Goal: Task Accomplishment & Management: Manage account settings

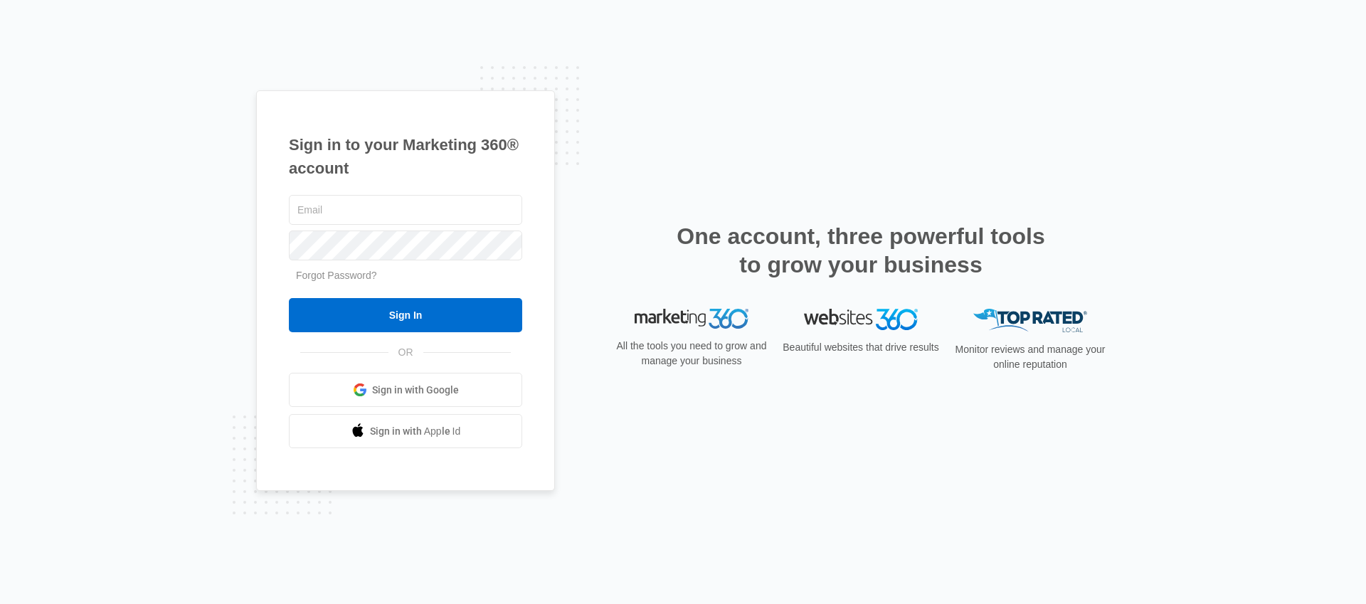
click at [269, 339] on div "Sign in to your Marketing 360® account Forgot Password? Sign In OR Sign in with…" at bounding box center [405, 290] width 299 height 401
click at [374, 398] on link "Sign in with Google" at bounding box center [405, 390] width 233 height 34
click at [363, 209] on input "text" at bounding box center [405, 210] width 233 height 30
click at [329, 277] on link "Forgot Password?" at bounding box center [336, 275] width 81 height 11
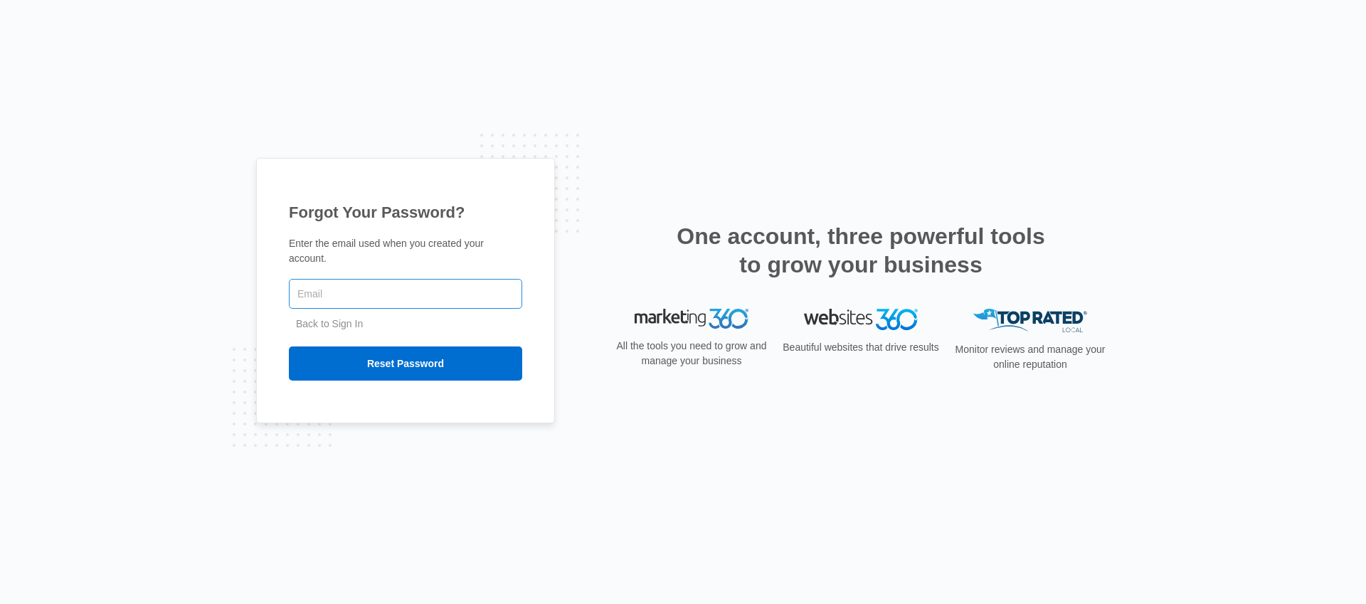
click at [366, 302] on input "text" at bounding box center [405, 294] width 233 height 30
type input "Matthew@marketing360.com"
click at [289, 346] on input "Reset Password" at bounding box center [405, 363] width 233 height 34
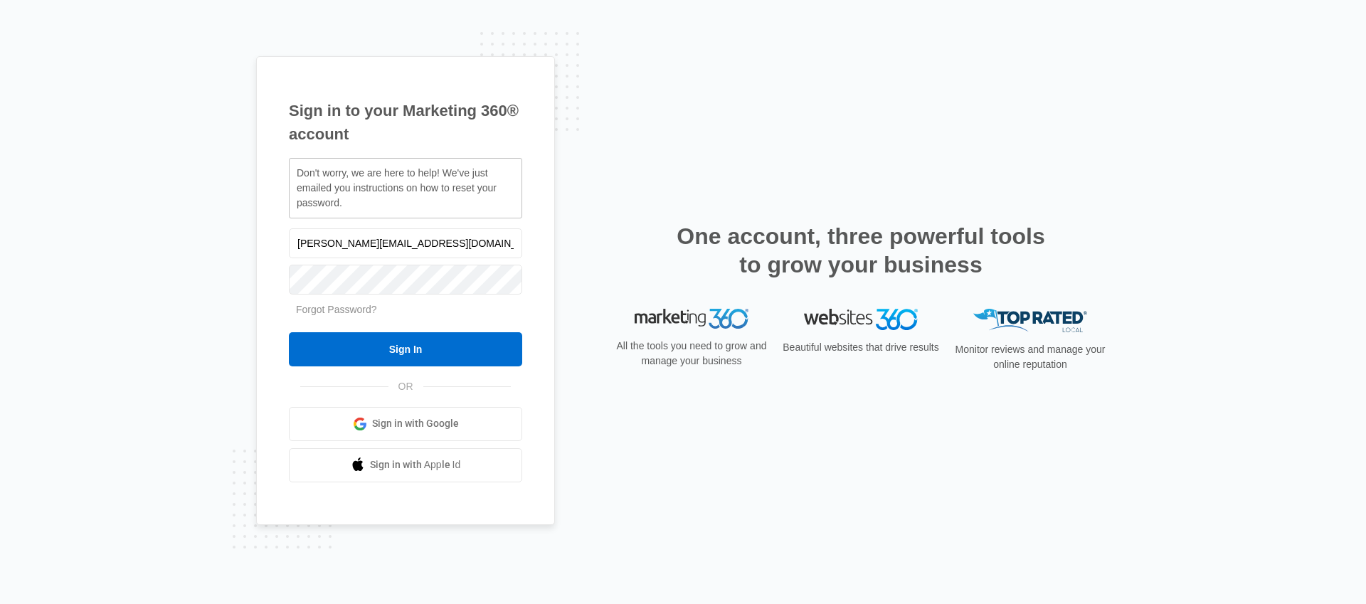
click at [213, 319] on div "Sign in to your Marketing 360® account Don't worry, we are here to help! We've …" at bounding box center [683, 302] width 1366 height 604
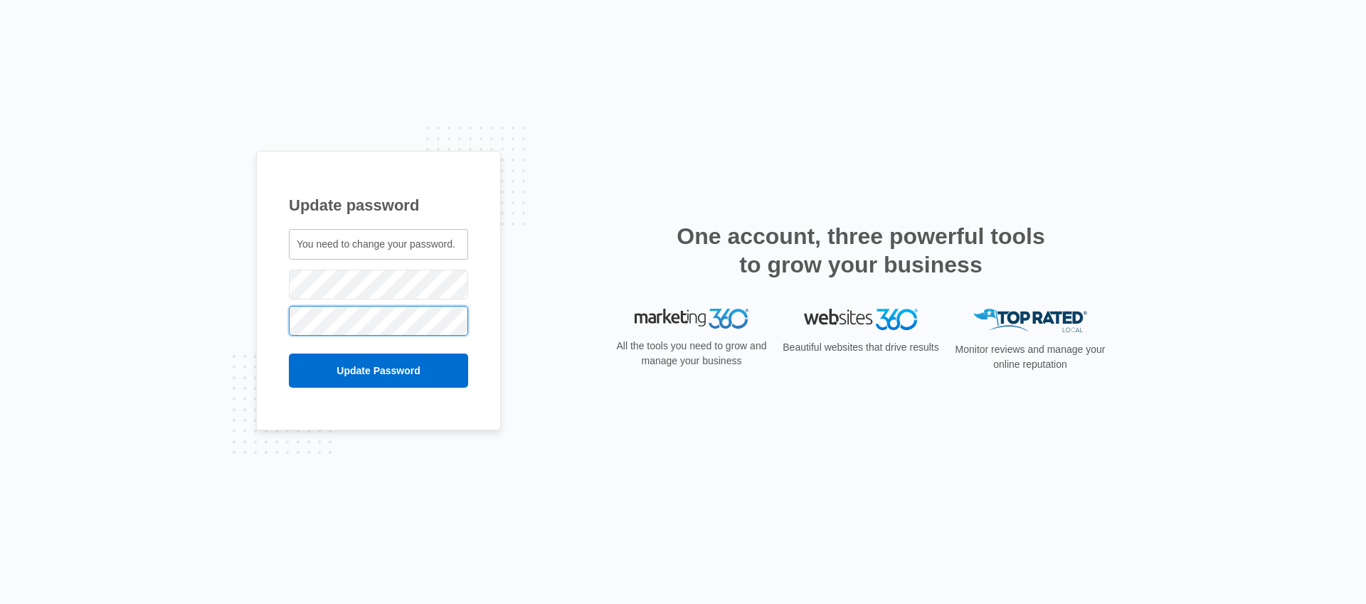
click at [289, 353] on input "Update Password" at bounding box center [378, 370] width 179 height 34
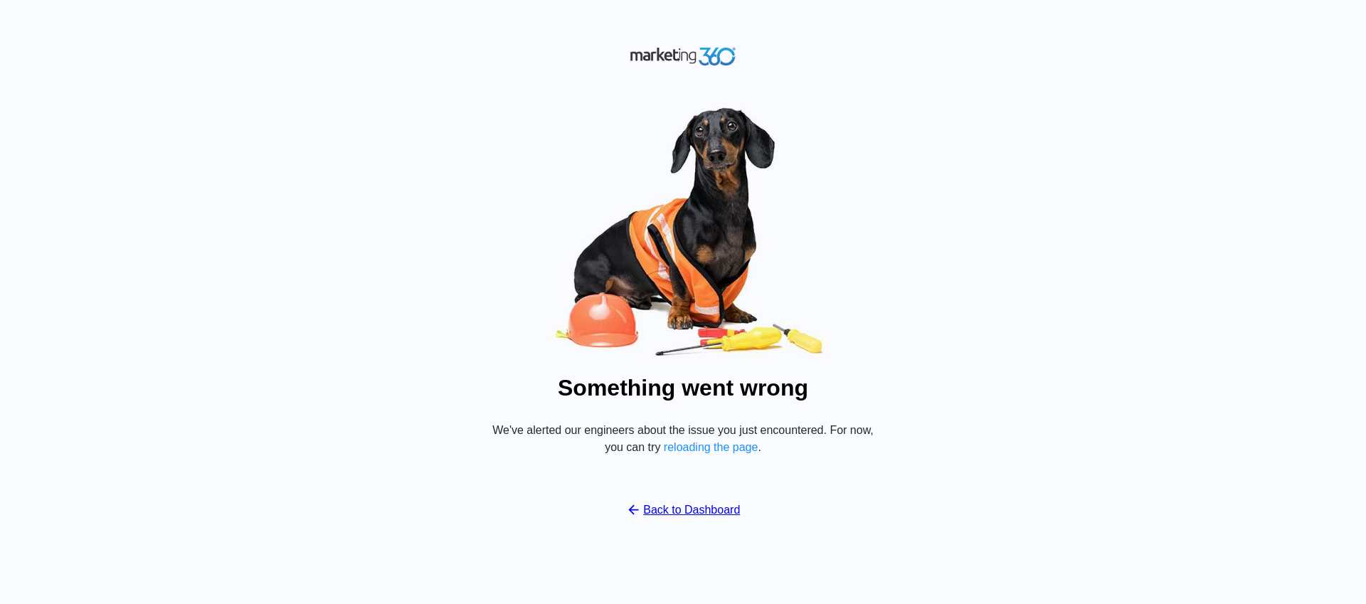
click at [676, 514] on link "Back to Dashboard" at bounding box center [683, 509] width 115 height 17
click at [684, 151] on img at bounding box center [682, 231] width 427 height 265
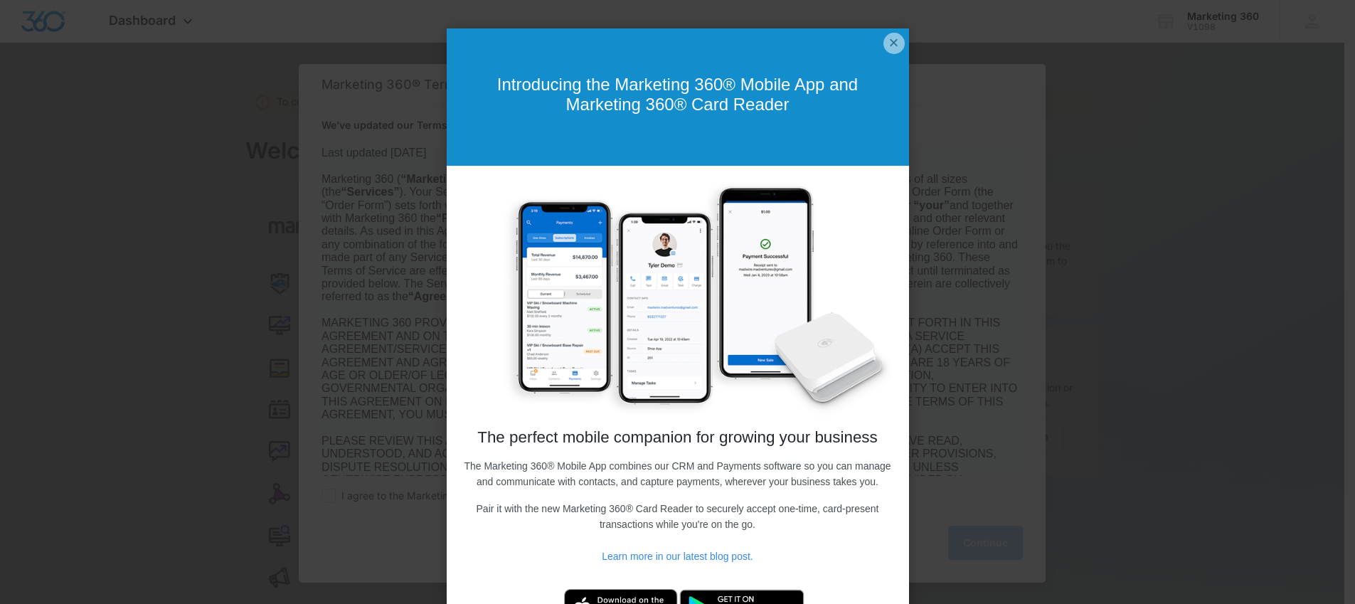
click at [893, 57] on div "Introducing the Marketing 360® Mobile App and Marketing 360® Card Reader" at bounding box center [678, 96] width 462 height 137
click at [888, 41] on link "×" at bounding box center [893, 43] width 21 height 21
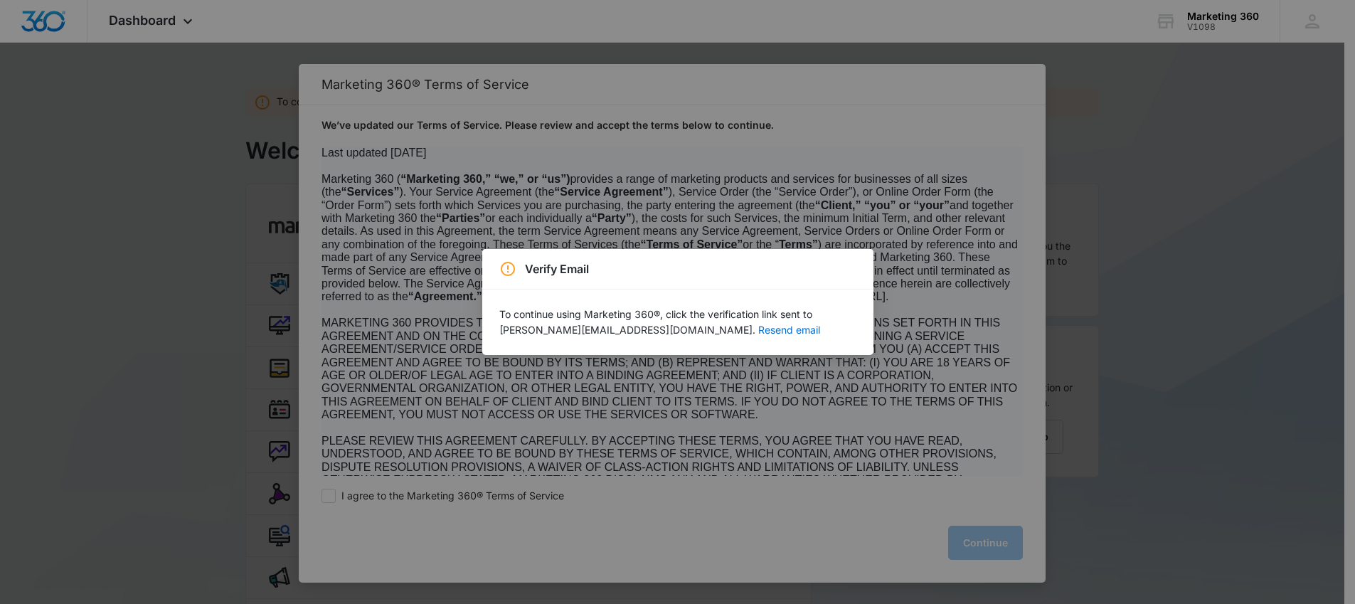
click at [578, 326] on p "To continue using Marketing 360®, click the verification link sent to Matthew@m…" at bounding box center [677, 322] width 357 height 31
click at [758, 331] on button "Resend email" at bounding box center [789, 330] width 62 height 10
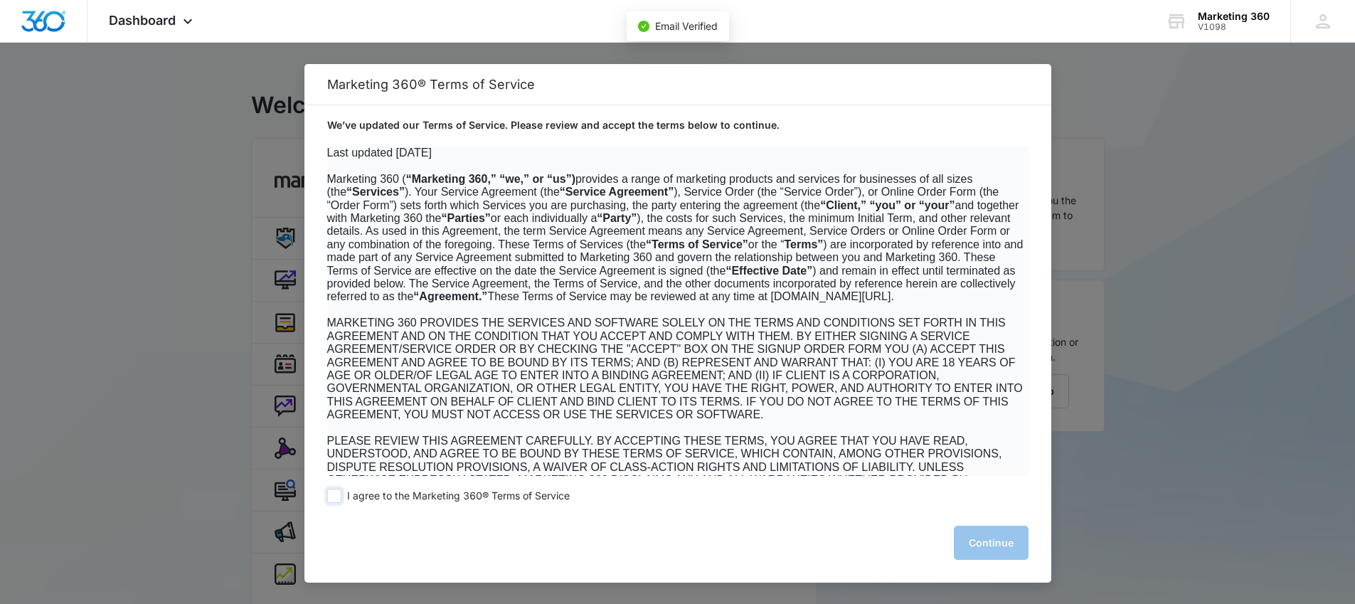
click at [474, 500] on span "I agree to the Marketing 360® Terms of Service" at bounding box center [458, 496] width 223 height 14
click at [341, 500] on input "I agree to the Marketing 360® Terms of Service" at bounding box center [334, 496] width 14 height 14
checkbox input "true"
click at [974, 538] on button "Continue" at bounding box center [991, 543] width 75 height 34
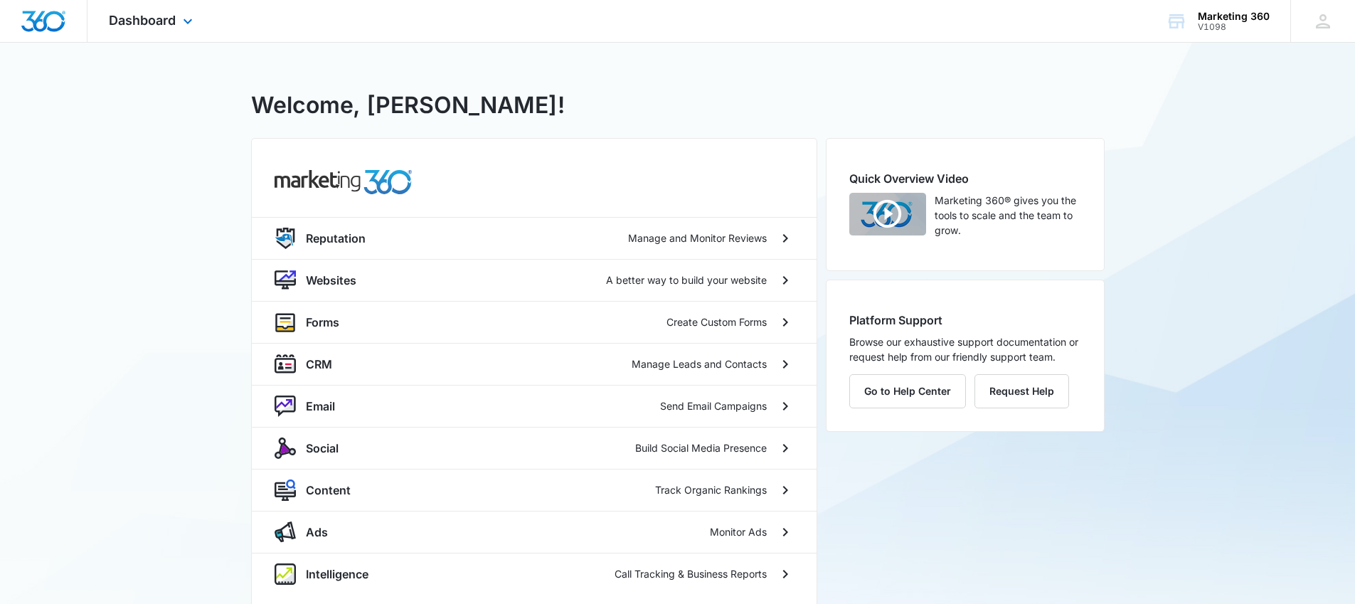
click at [169, 32] on div "Dashboard Apps Reputation Websites Forms CRM Email Social Content Ads Intellige…" at bounding box center [152, 21] width 130 height 42
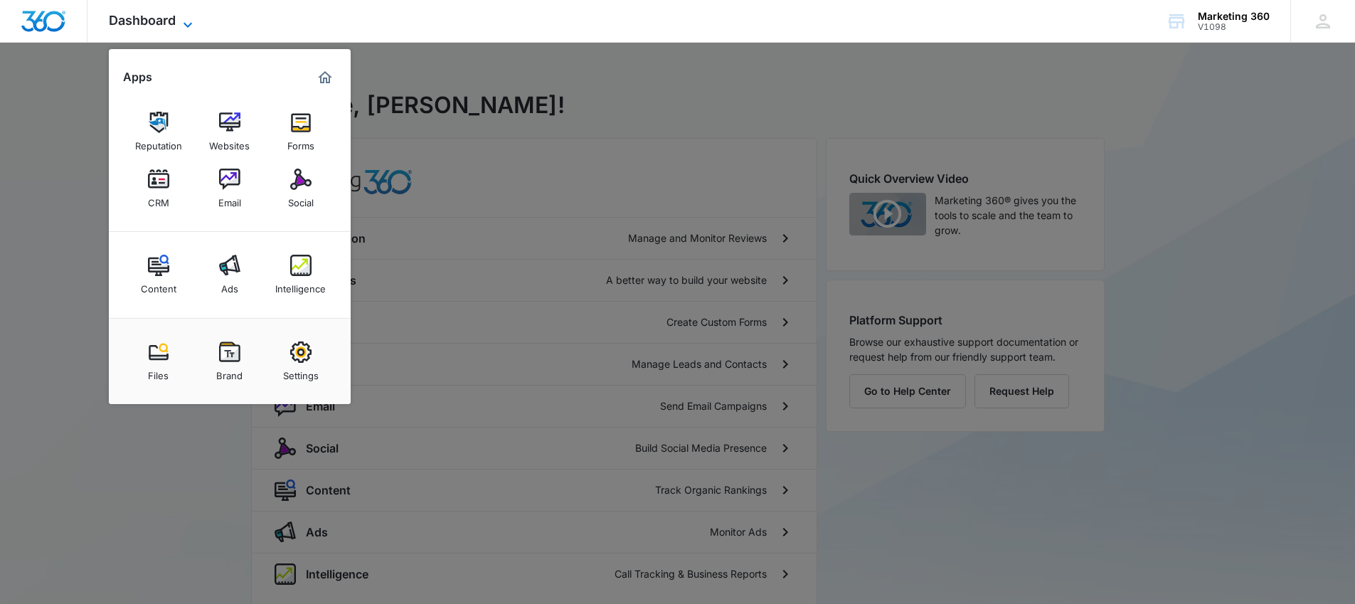
click at [169, 26] on span "Dashboard" at bounding box center [142, 20] width 67 height 15
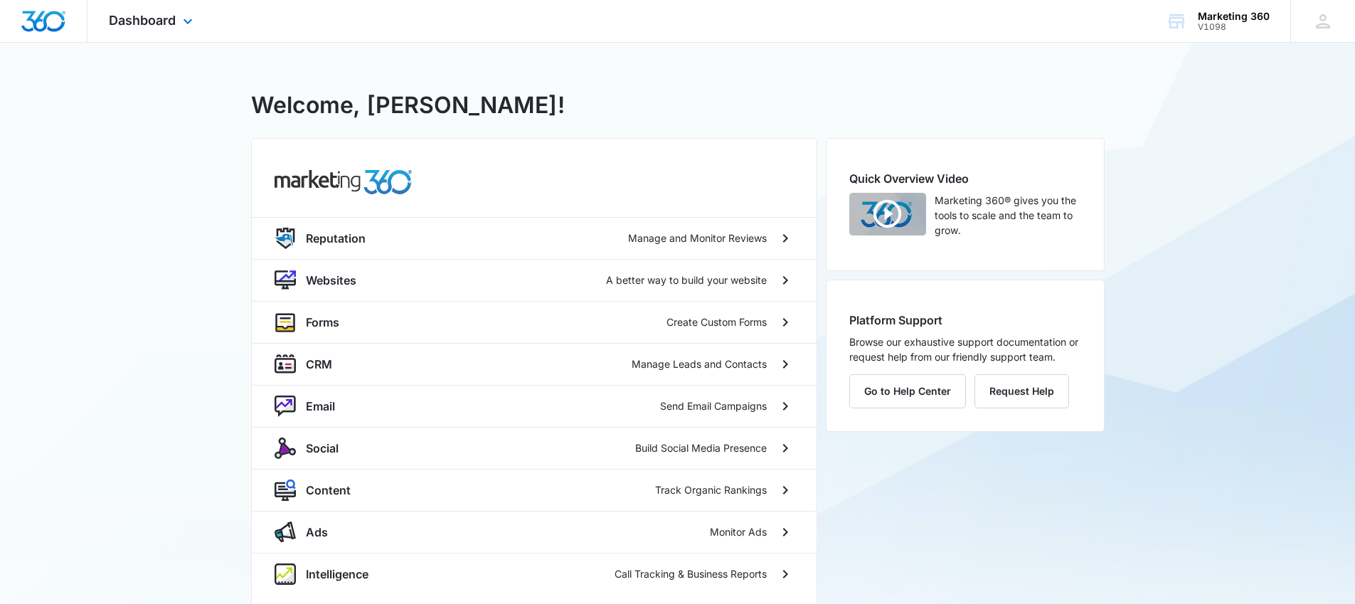
click at [85, 14] on div at bounding box center [43, 21] width 87 height 42
click at [1241, 19] on div "Marketing 360" at bounding box center [1234, 16] width 72 height 11
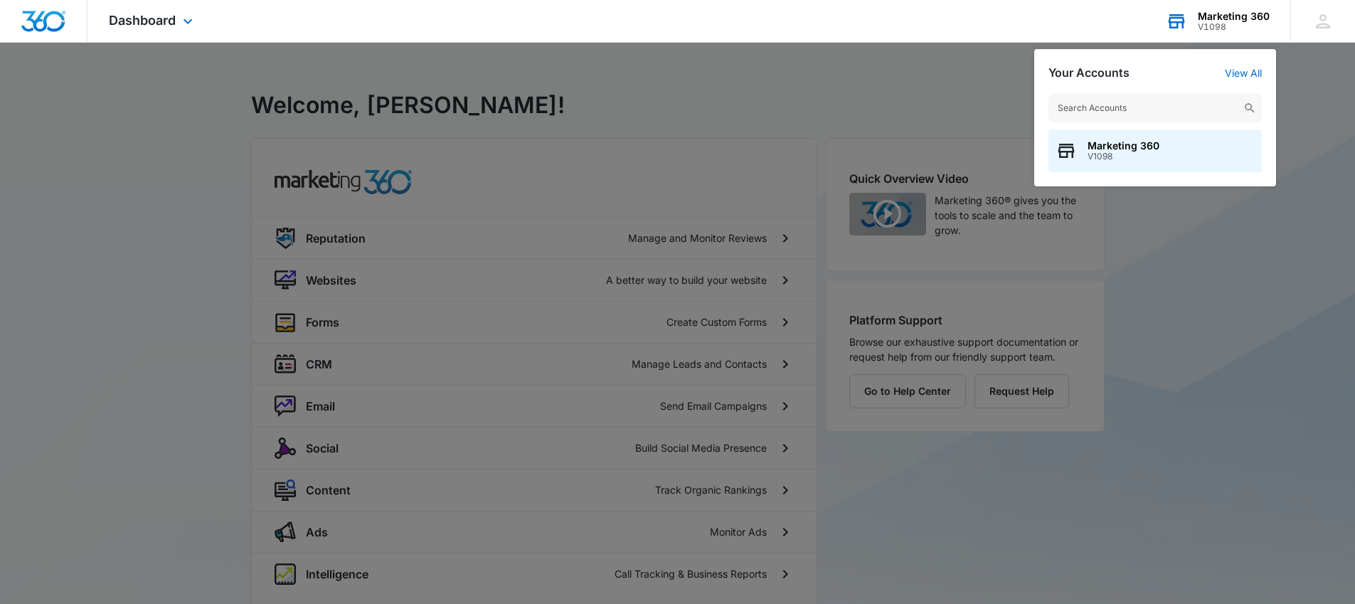
click at [1137, 107] on input "text" at bounding box center [1154, 108] width 213 height 28
click at [1081, 102] on input "text" at bounding box center [1154, 108] width 213 height 28
click at [1246, 70] on link "View All" at bounding box center [1243, 73] width 37 height 12
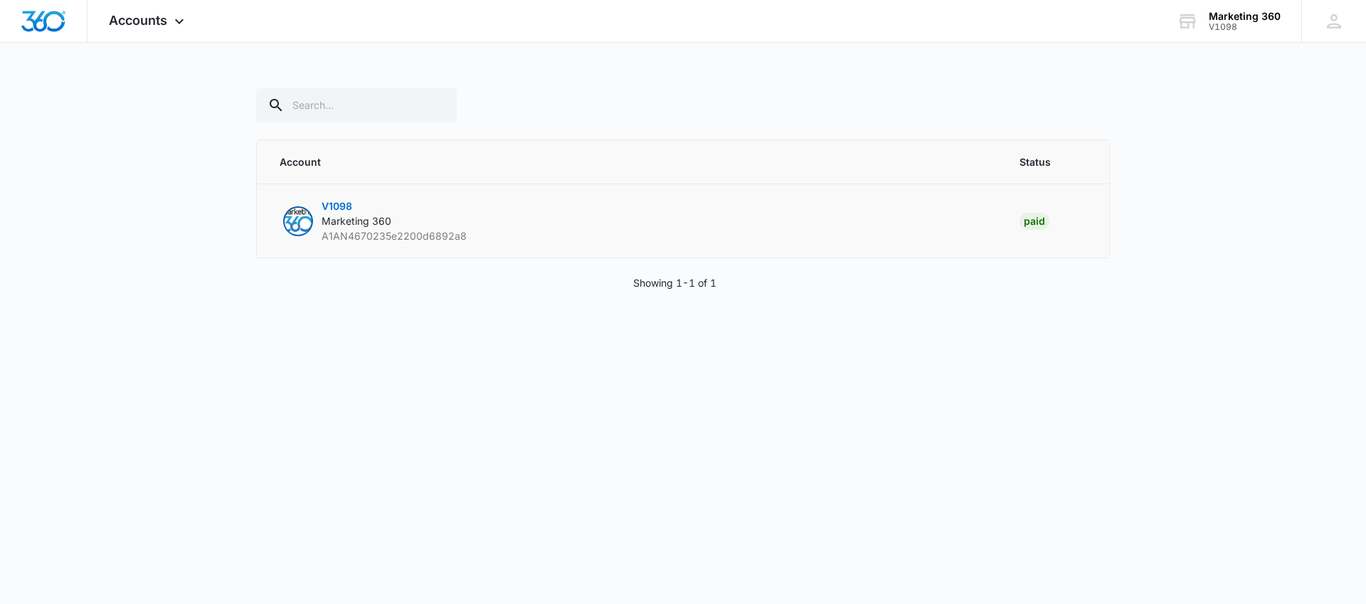
click at [415, 238] on span "A1AN4670235e2200d6892a8" at bounding box center [393, 236] width 145 height 12
click at [355, 204] on p "V1098 Marketing 360 A1AN4670235e2200d6892a8" at bounding box center [393, 220] width 145 height 45
click at [341, 206] on span "V1098" at bounding box center [336, 206] width 31 height 12
click at [303, 218] on img "button" at bounding box center [297, 221] width 27 height 27
click at [1235, 18] on div "Marketing 360" at bounding box center [1244, 16] width 72 height 11
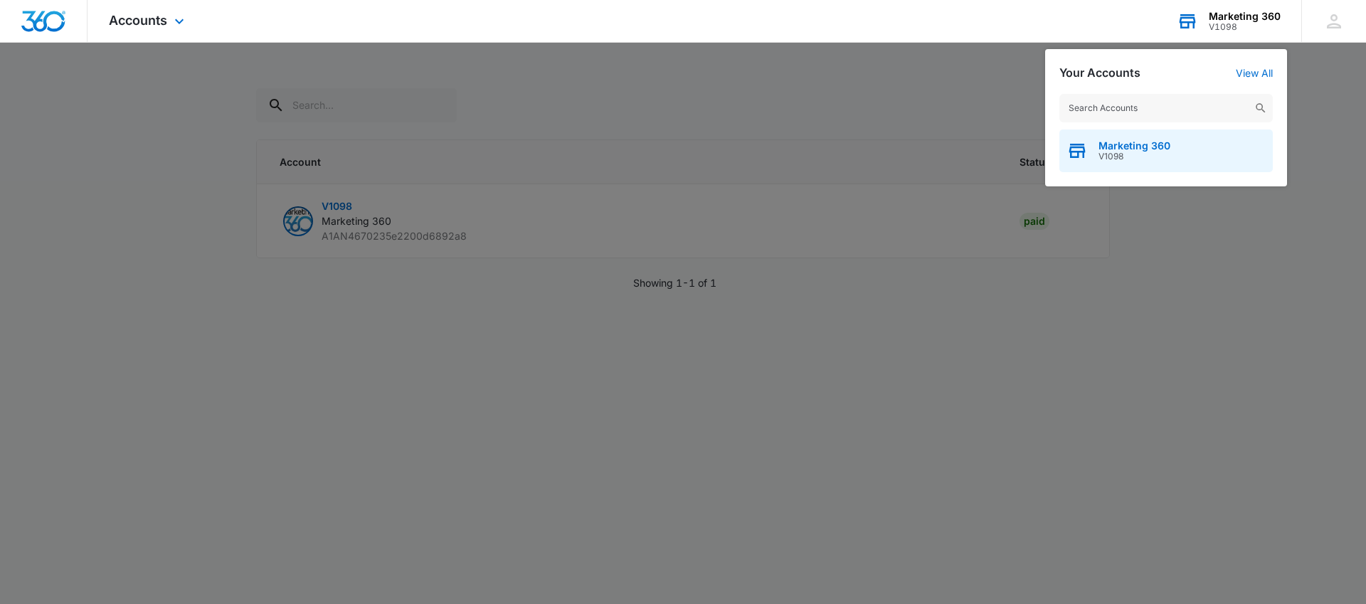
click at [1148, 154] on span "V1098" at bounding box center [1134, 156] width 72 height 10
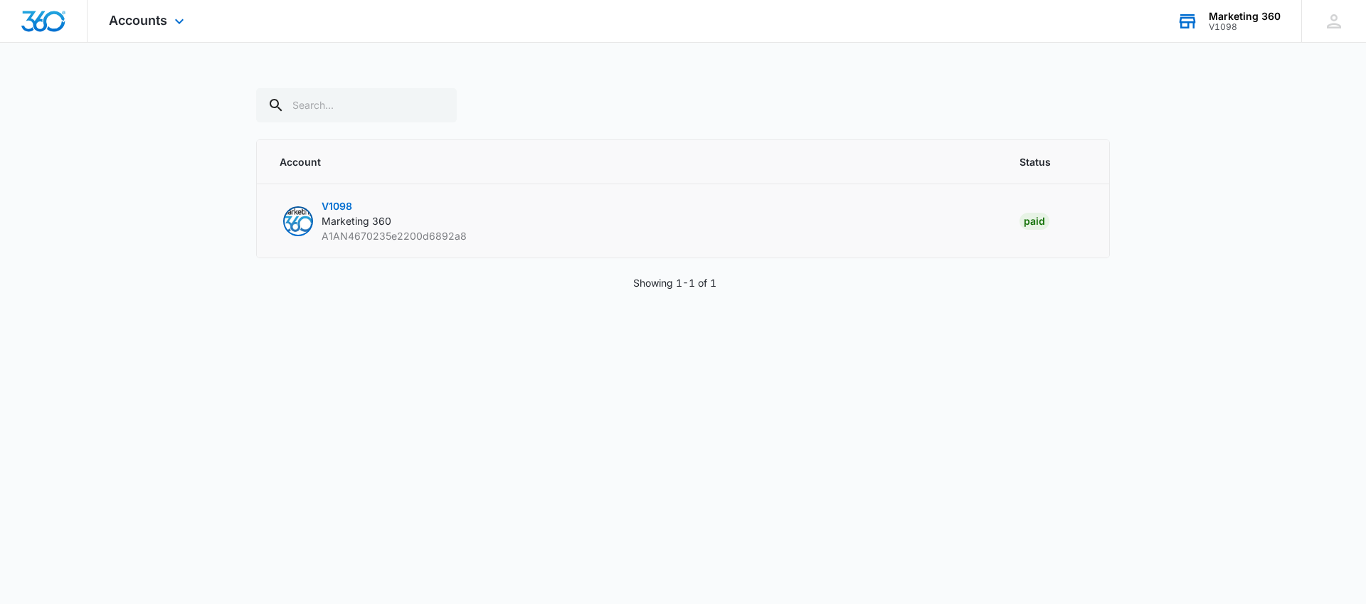
click at [1038, 221] on div "Paid" at bounding box center [1034, 221] width 30 height 17
click at [1038, 220] on div "Paid" at bounding box center [1034, 221] width 30 height 17
click at [351, 211] on span "V1098" at bounding box center [336, 206] width 31 height 12
click at [350, 211] on span "V1098" at bounding box center [336, 206] width 31 height 12
click at [340, 206] on span "V1098" at bounding box center [336, 206] width 31 height 12
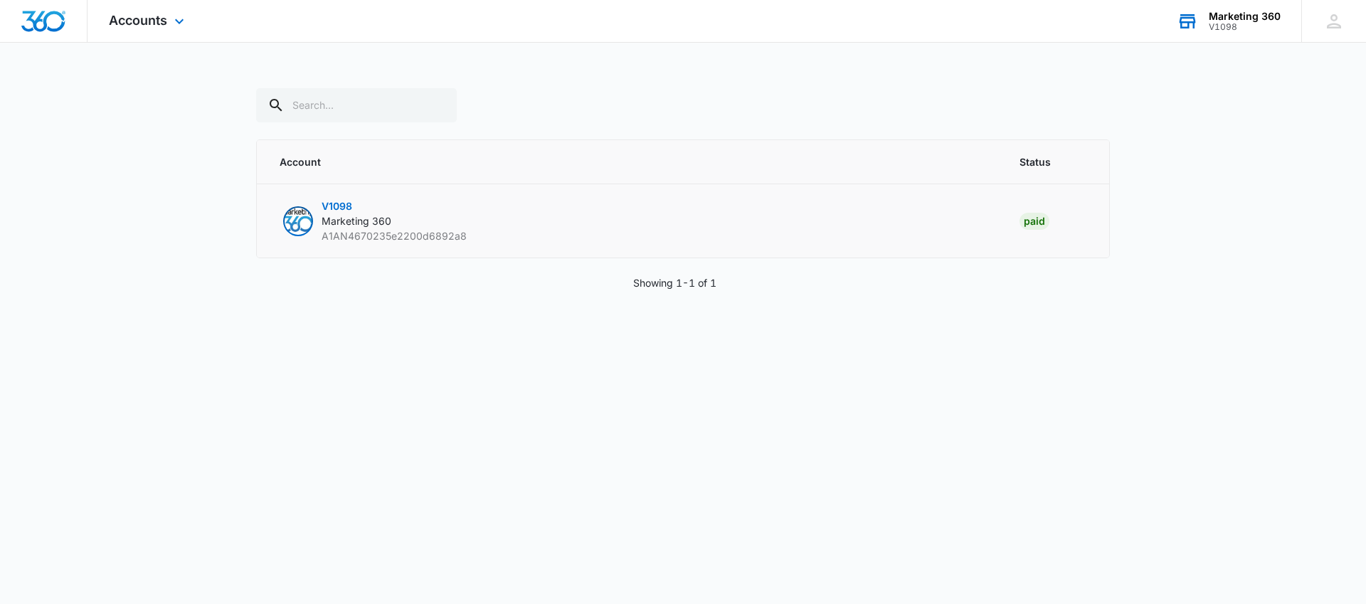
click at [273, 224] on td "V1098 Marketing 360 A1AN4670235e2200d6892a8" at bounding box center [629, 221] width 745 height 74
click at [155, 30] on div "Accounts Apps Reputation Websites Forms CRM Email Social Content Ads Intelligen…" at bounding box center [148, 21] width 122 height 42
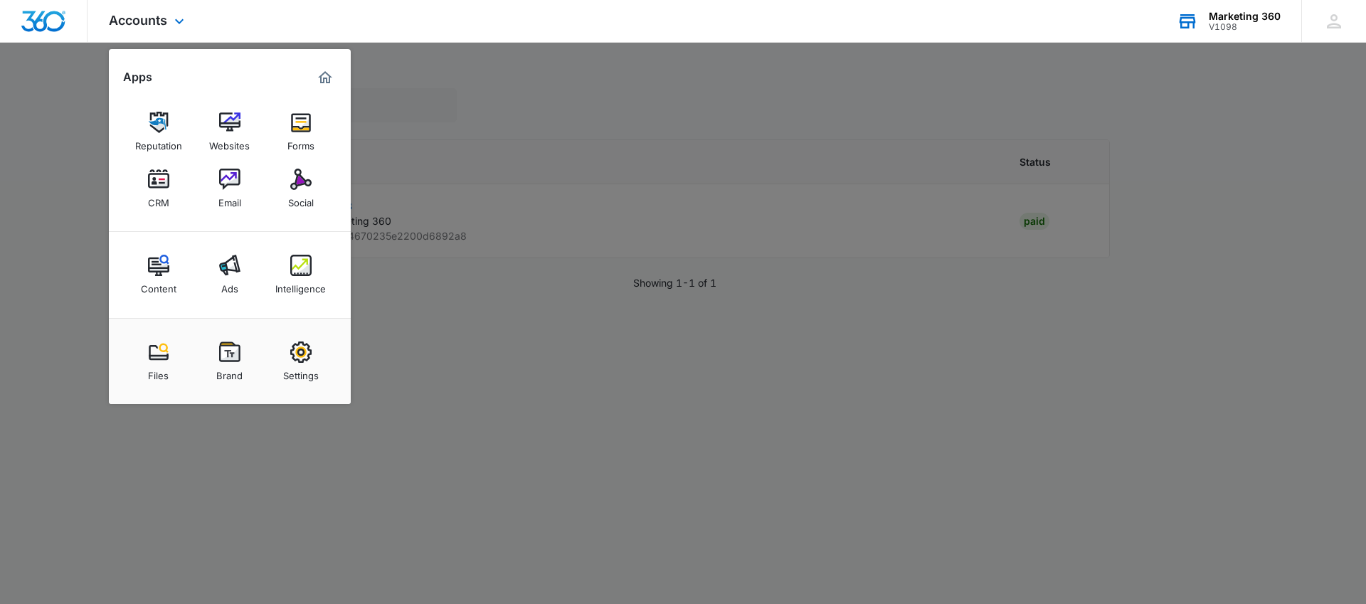
click at [72, 12] on div at bounding box center [43, 21] width 87 height 42
click at [71, 12] on div at bounding box center [43, 21] width 87 height 42
click at [144, 14] on span "Accounts" at bounding box center [138, 20] width 58 height 15
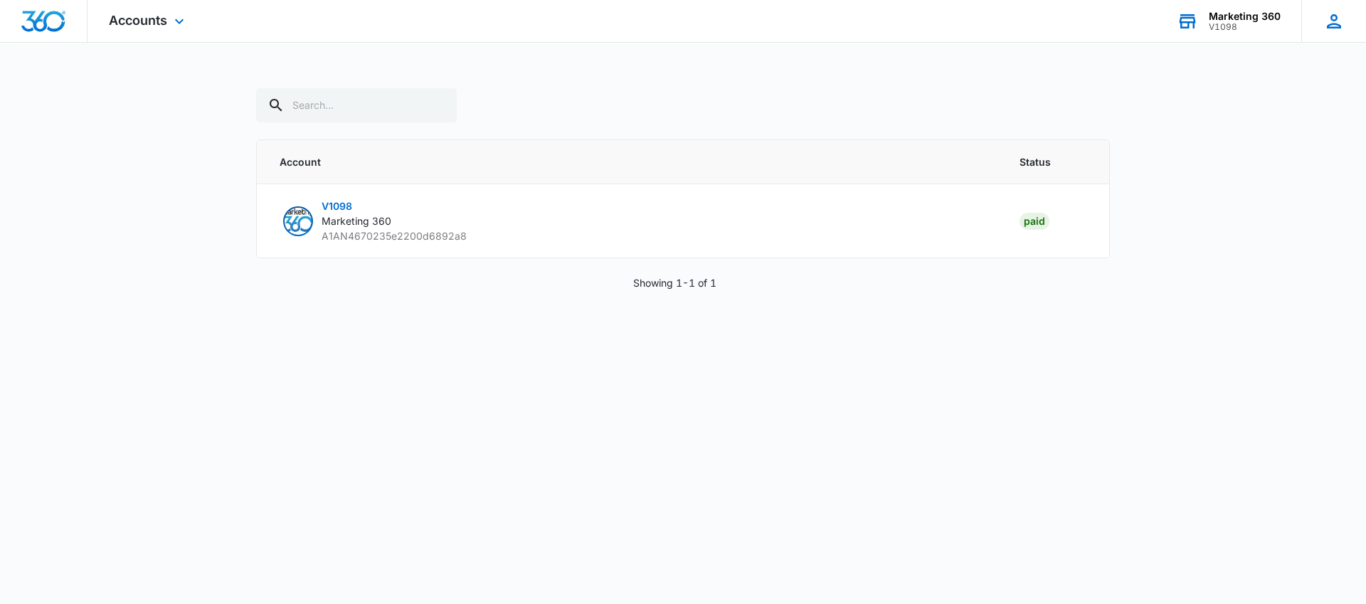
click at [1329, 25] on icon at bounding box center [1333, 21] width 14 height 14
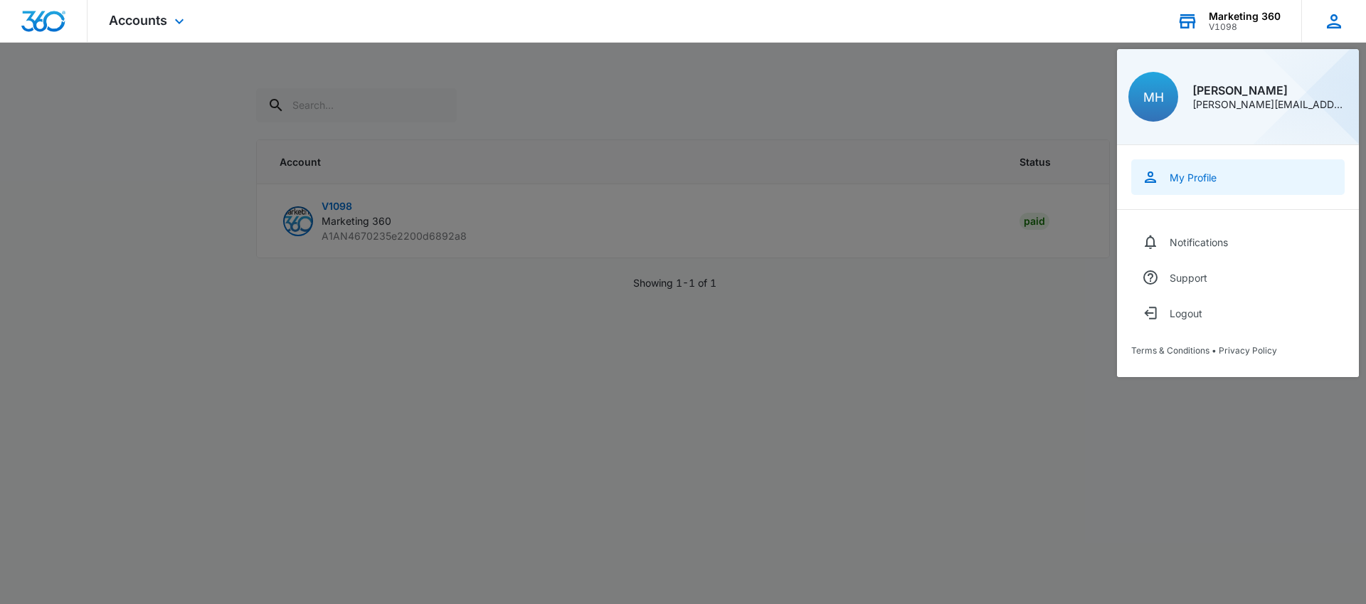
click at [1188, 173] on div "My Profile" at bounding box center [1192, 177] width 47 height 12
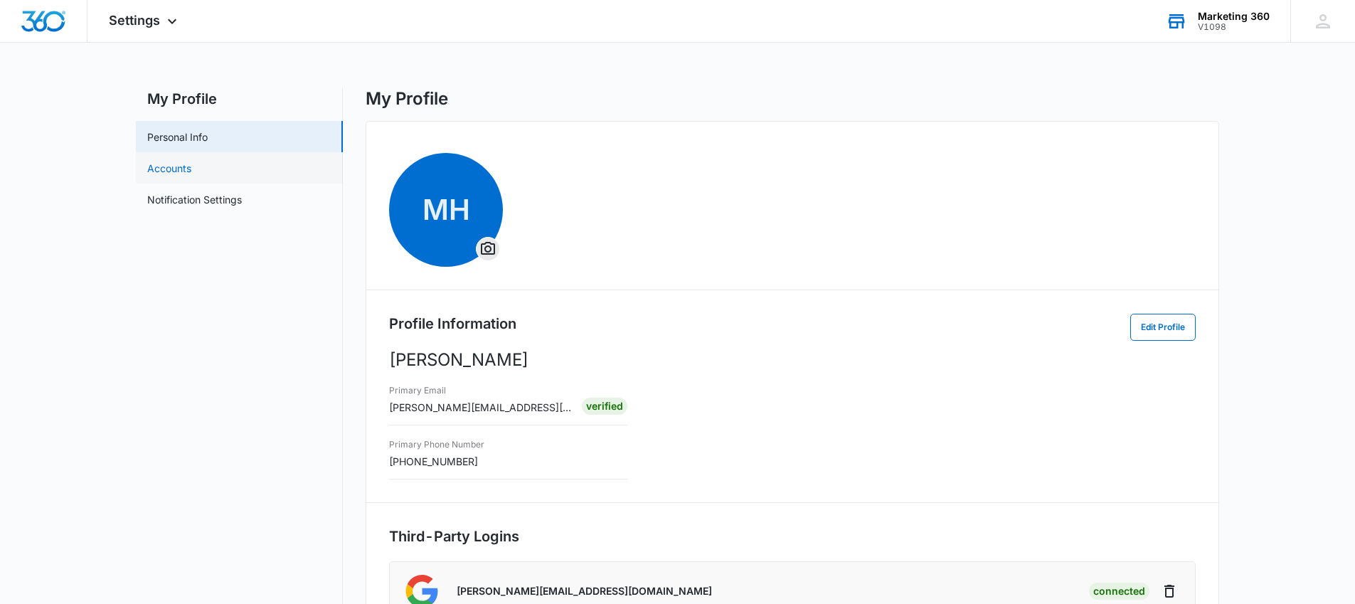
click at [155, 165] on link "Accounts" at bounding box center [169, 168] width 44 height 15
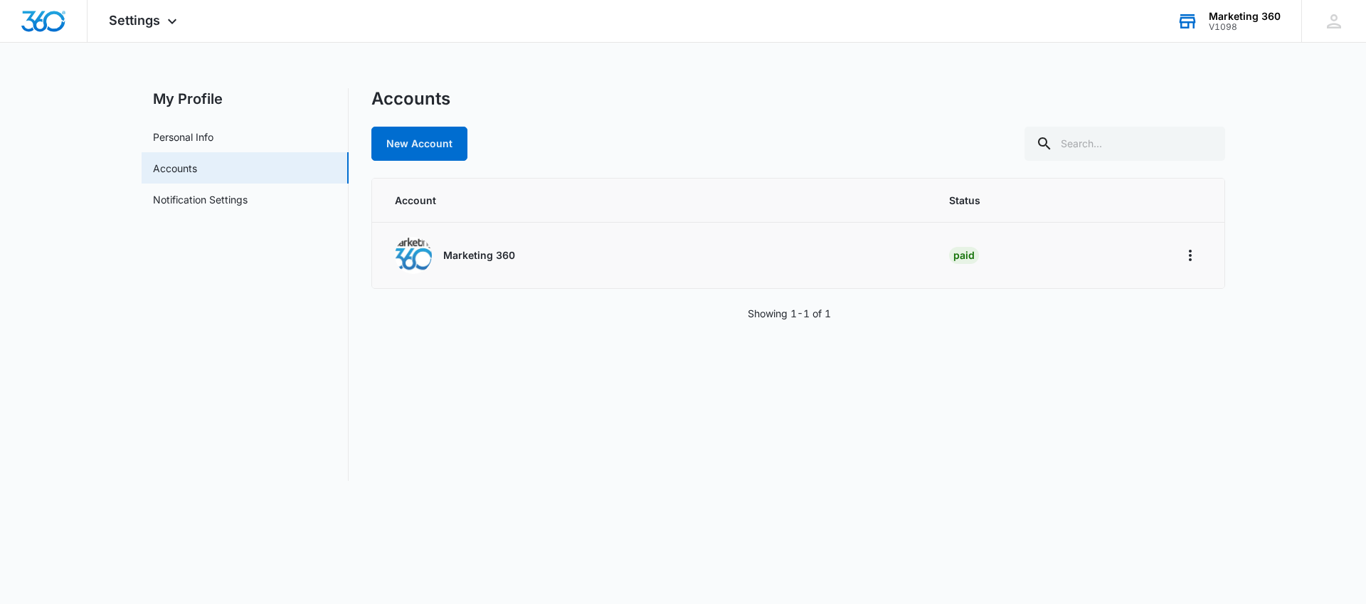
click at [486, 256] on p "Marketing 360" at bounding box center [479, 255] width 72 height 14
click at [600, 253] on div "Marketing 360" at bounding box center [655, 255] width 521 height 37
drag, startPoint x: 613, startPoint y: 257, endPoint x: 595, endPoint y: 282, distance: 30.6
click at [613, 258] on div "Marketing 360" at bounding box center [655, 255] width 521 height 37
click at [814, 300] on div "Accounts New Account Account Status Marketing 360 Paid Showing 1-1 of 1" at bounding box center [797, 284] width 853 height 393
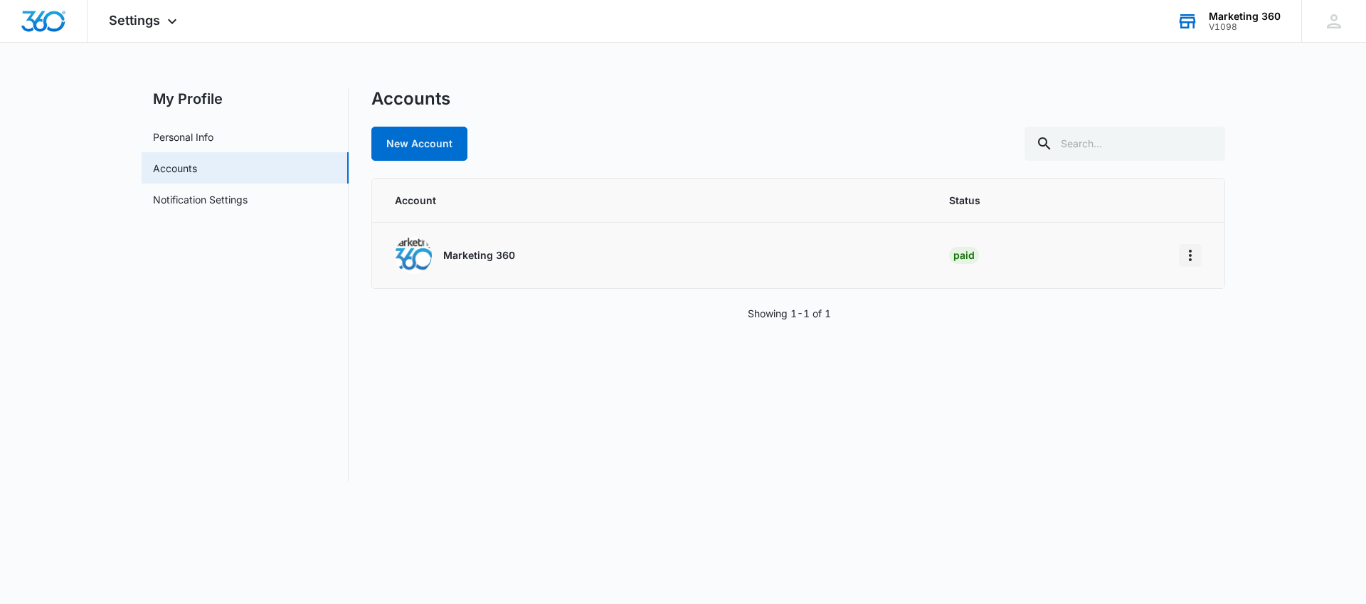
click at [1188, 250] on icon "Home" at bounding box center [1189, 255] width 3 height 11
click at [1229, 303] on button "Go to Dashboard" at bounding box center [1244, 294] width 130 height 21
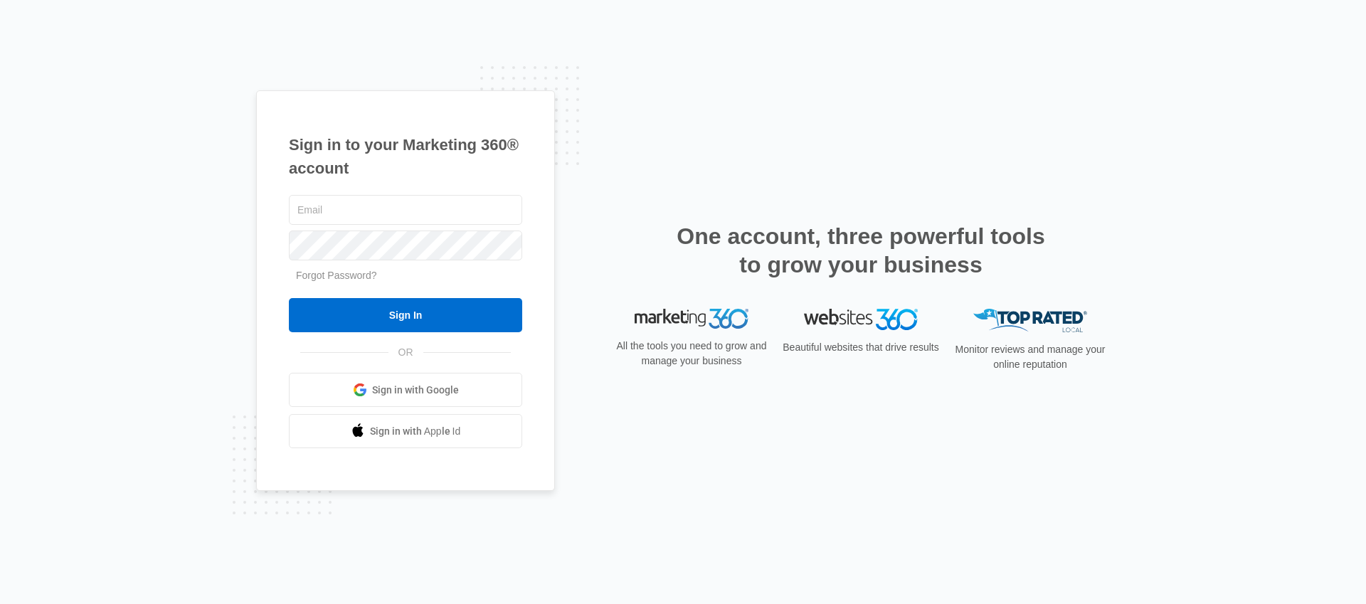
click at [193, 319] on div "Sign in to your Marketing 360® account Forgot Password? Sign In OR Sign in with…" at bounding box center [683, 302] width 1366 height 604
click at [324, 383] on link "Sign in with Google" at bounding box center [405, 390] width 233 height 34
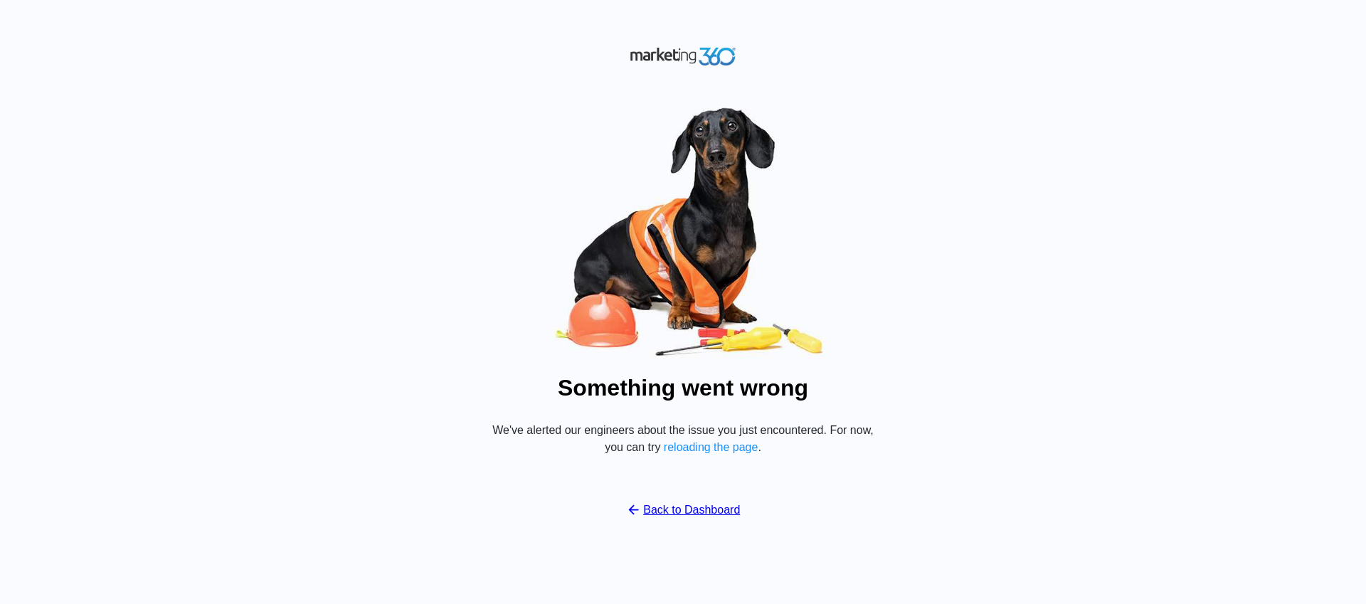
click at [702, 508] on link "Back to Dashboard" at bounding box center [683, 509] width 115 height 17
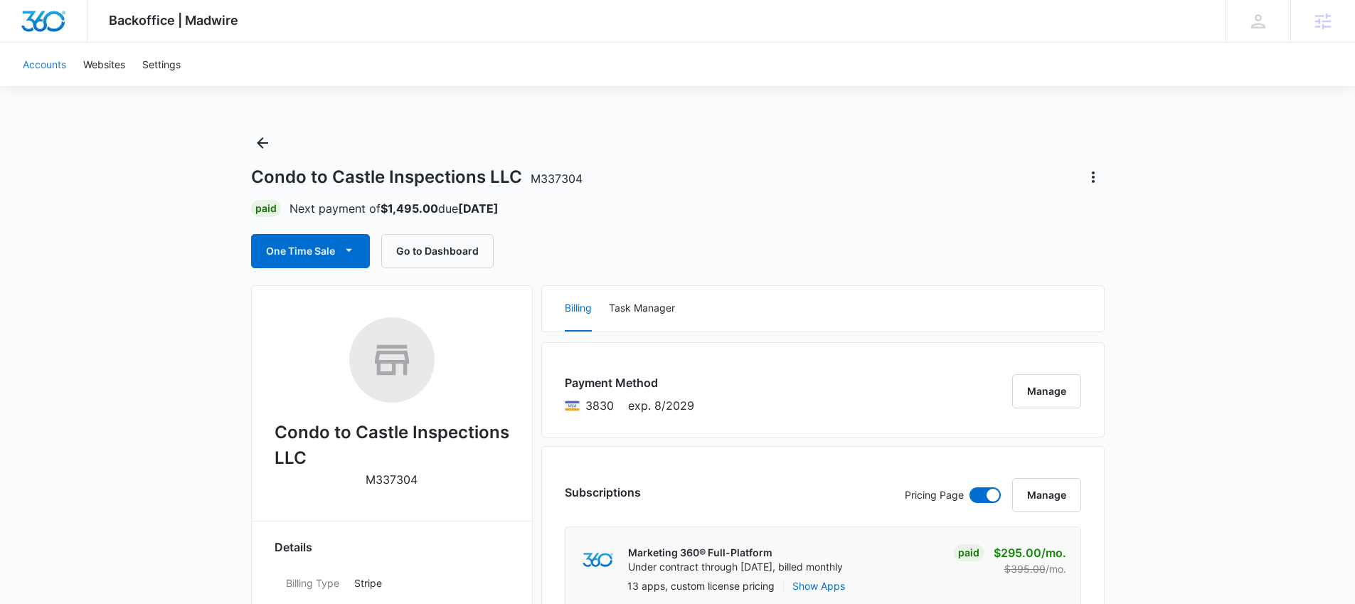
click at [54, 65] on link "Accounts" at bounding box center [44, 64] width 60 height 43
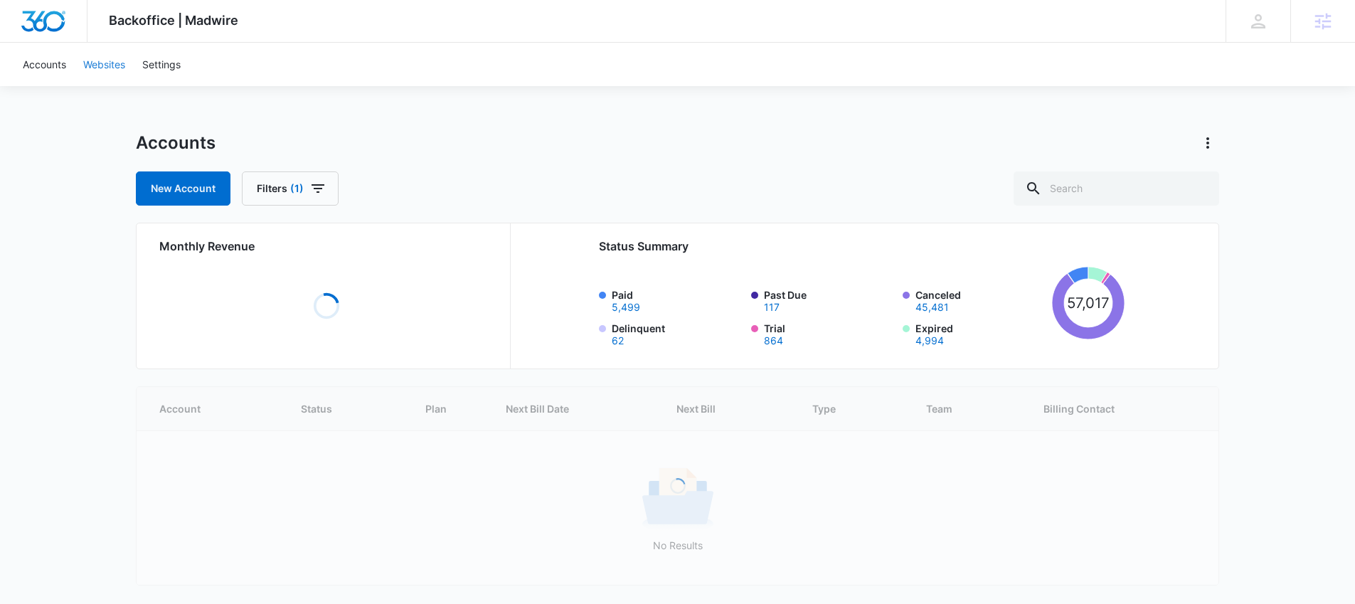
click at [104, 66] on link "Websites" at bounding box center [104, 64] width 59 height 43
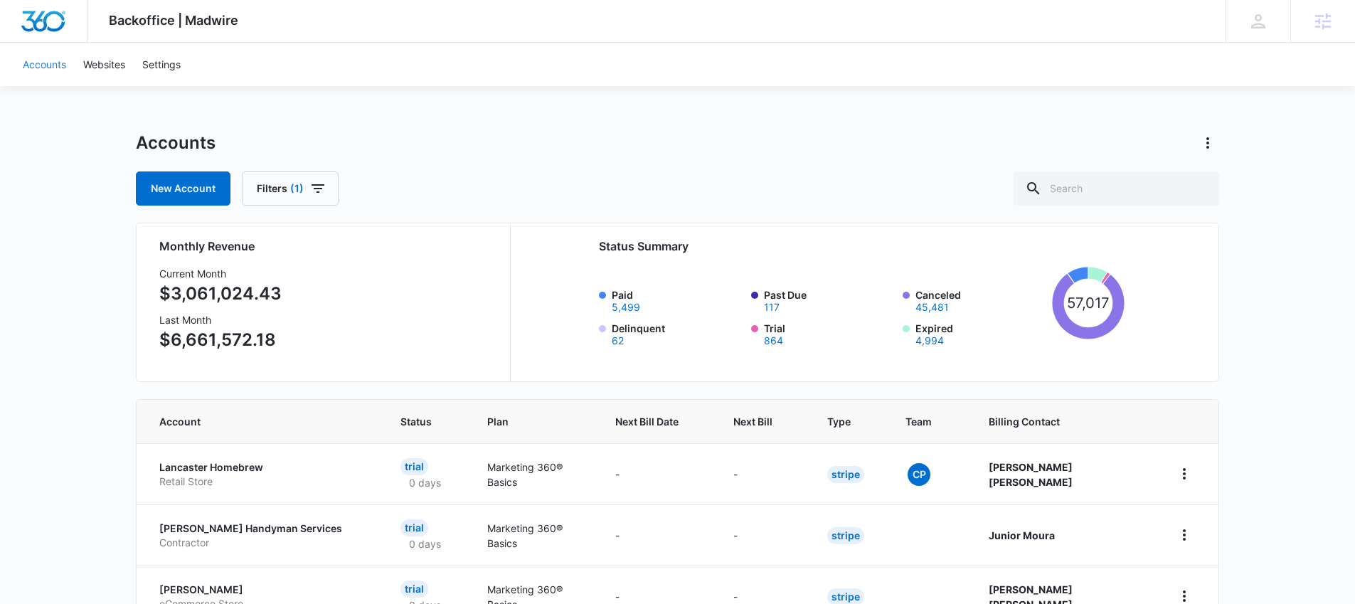
click at [46, 62] on link "Accounts" at bounding box center [44, 64] width 60 height 43
click at [261, 186] on button "Filters (1)" at bounding box center [290, 188] width 97 height 34
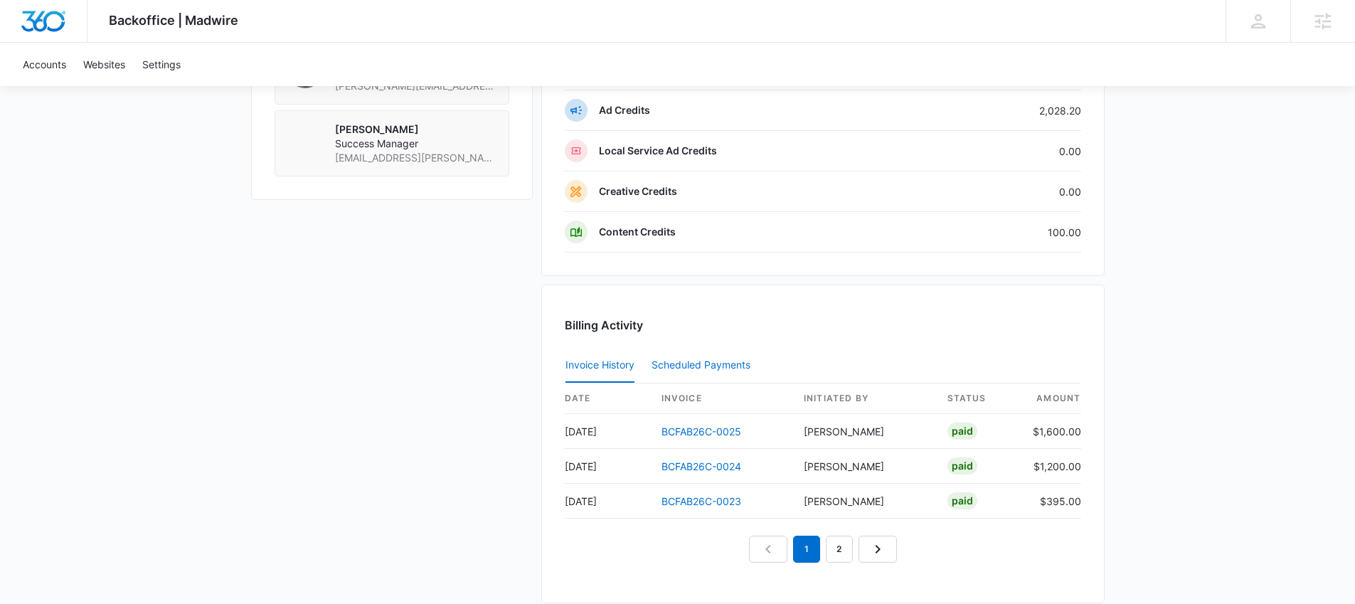
scroll to position [1313, 0]
click at [837, 546] on link "2" at bounding box center [839, 548] width 27 height 27
click at [848, 548] on link "3" at bounding box center [855, 548] width 27 height 27
click at [812, 550] on link "2" at bounding box center [806, 548] width 27 height 27
click at [779, 553] on link "1" at bounding box center [773, 548] width 27 height 27
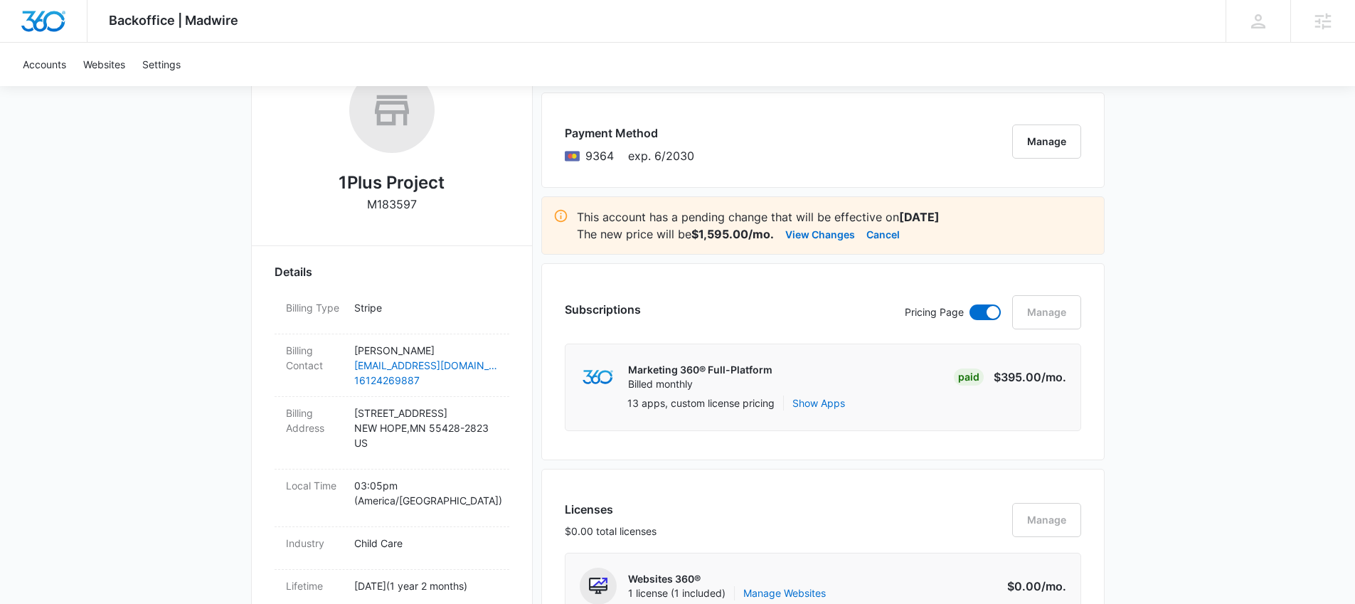
scroll to position [65, 0]
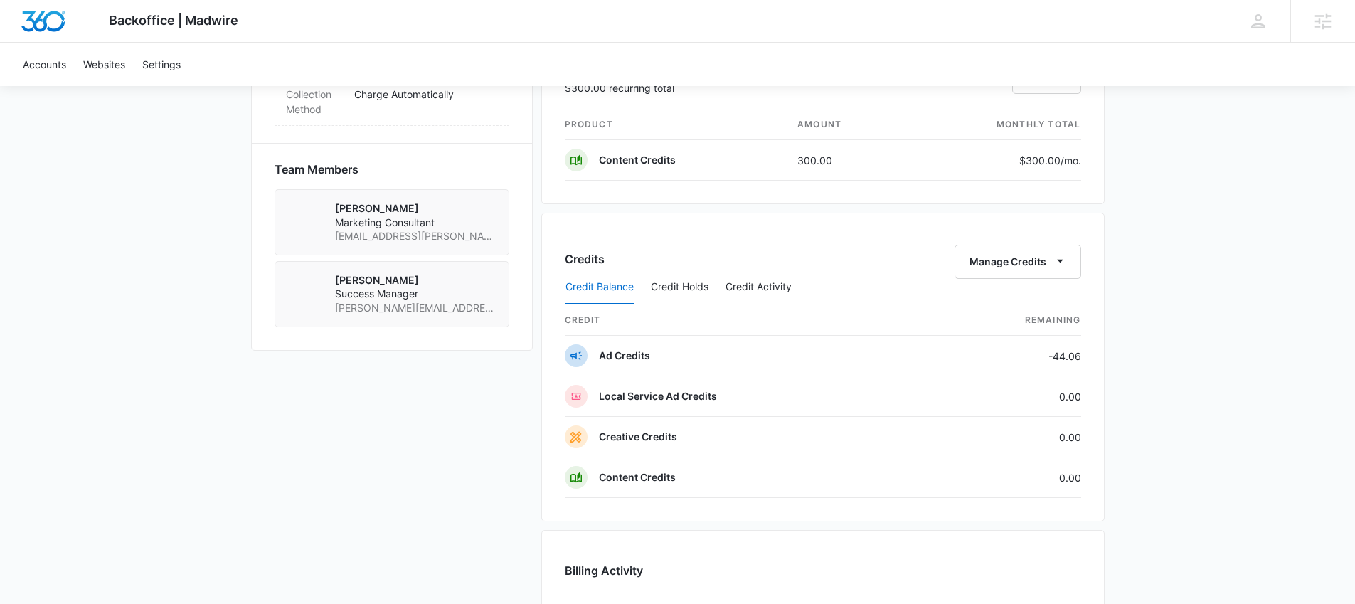
scroll to position [896, 0]
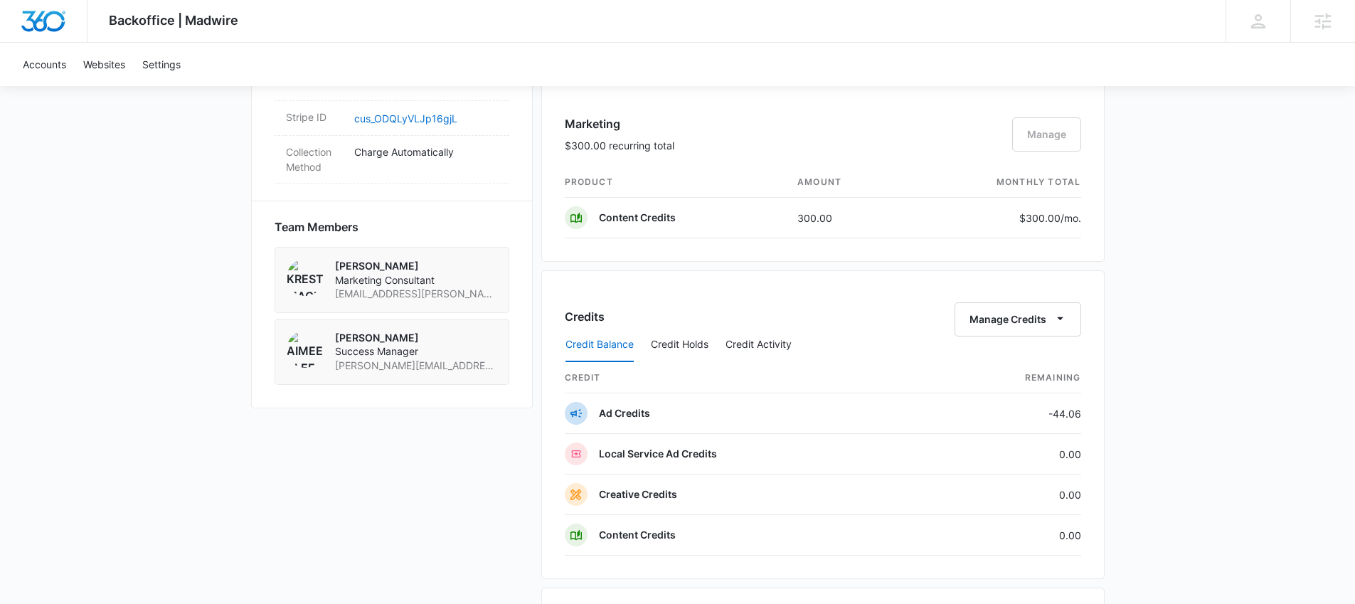
click at [309, 366] on img at bounding box center [305, 349] width 37 height 37
